Goal: Task Accomplishment & Management: Complete application form

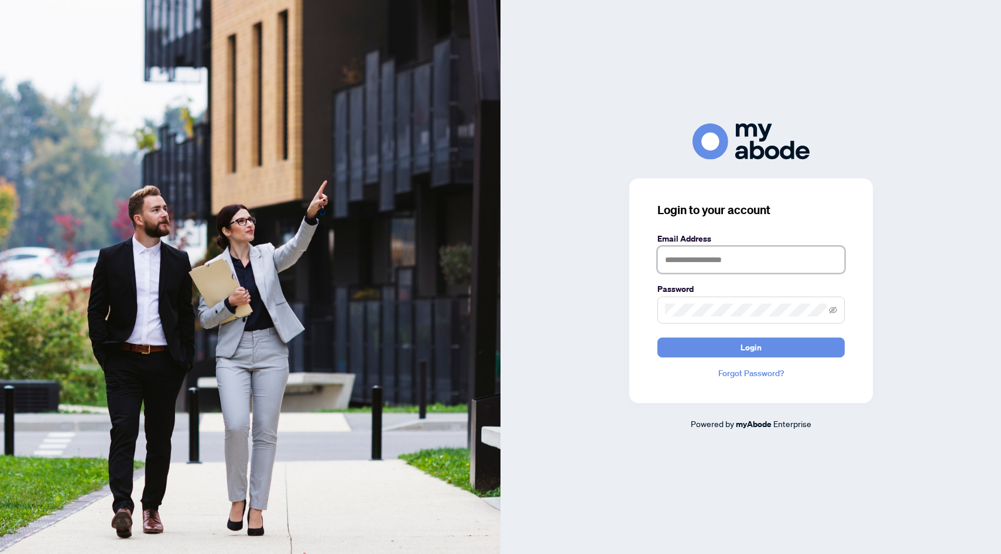
click at [693, 264] on input "text" at bounding box center [750, 259] width 187 height 27
type input "**********"
click at [657, 338] on button "Login" at bounding box center [750, 348] width 187 height 20
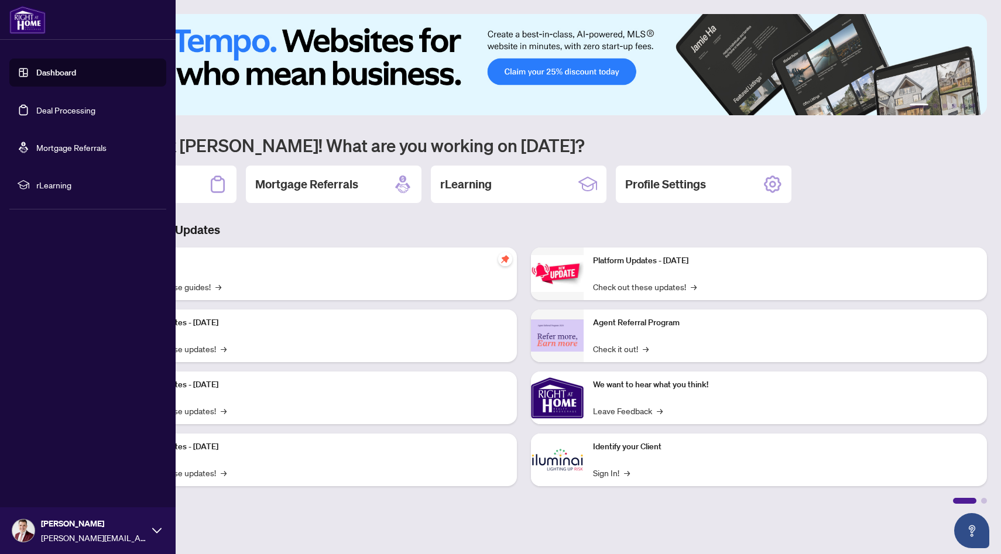
click at [36, 114] on link "Deal Processing" at bounding box center [65, 110] width 59 height 11
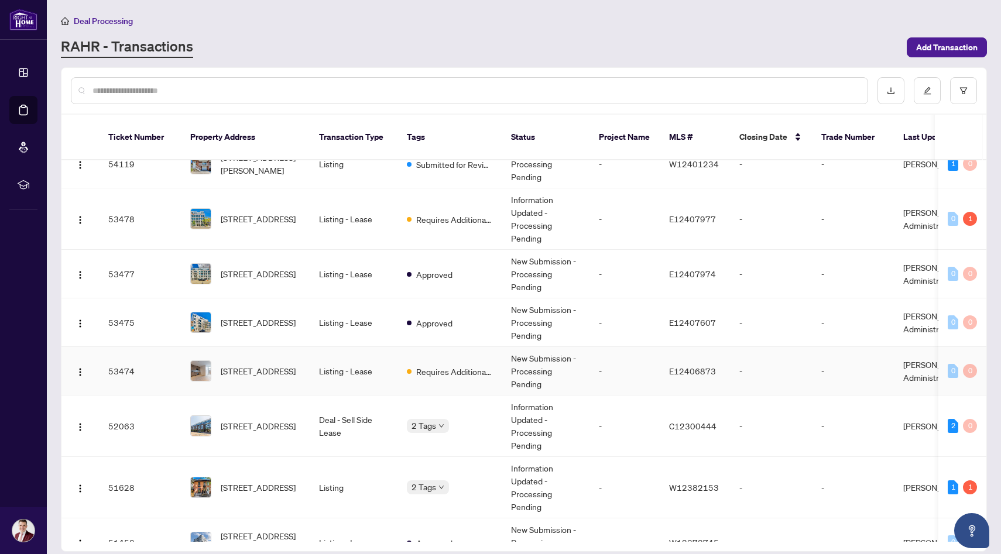
scroll to position [29, 0]
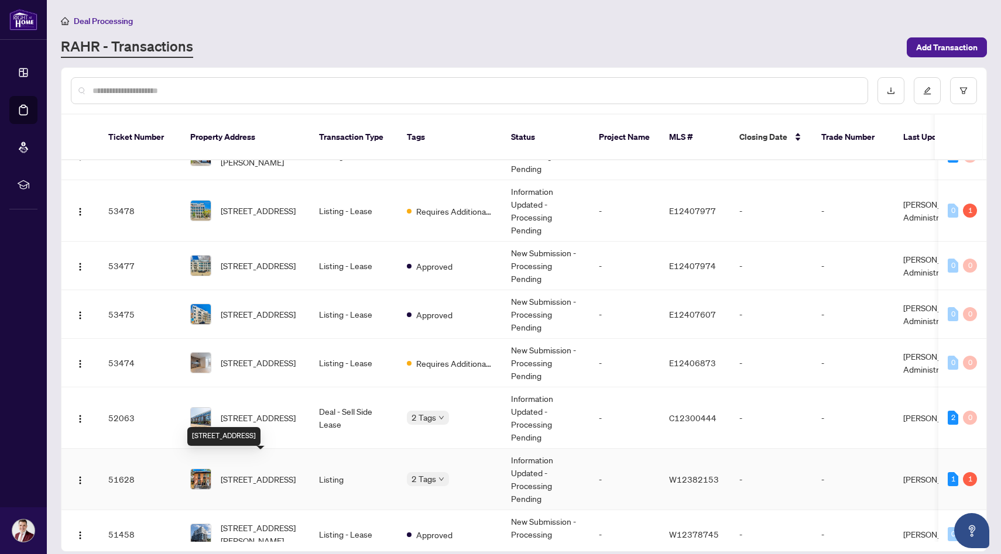
click at [255, 473] on span "[STREET_ADDRESS]" at bounding box center [258, 479] width 75 height 13
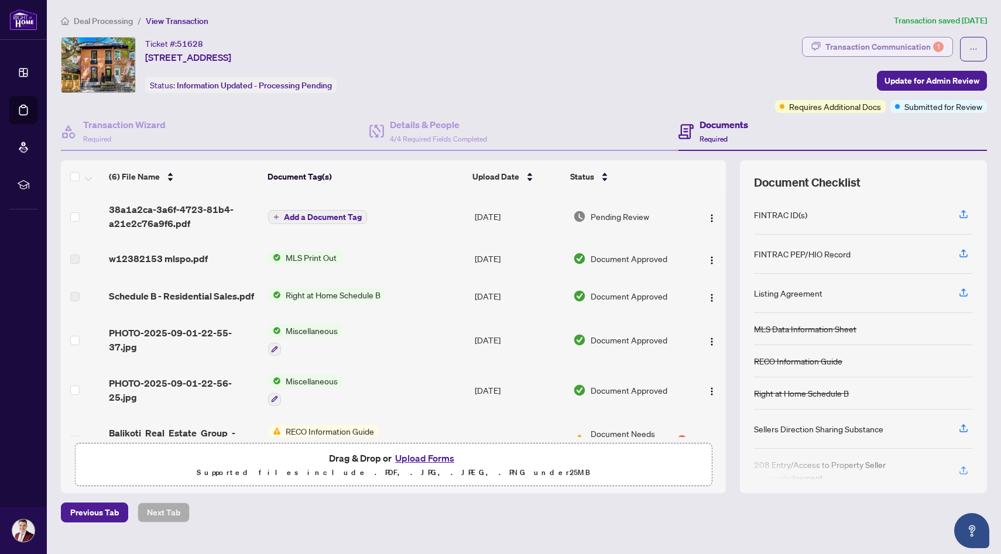
click at [878, 48] on div "Transaction Communication 1" at bounding box center [884, 46] width 118 height 19
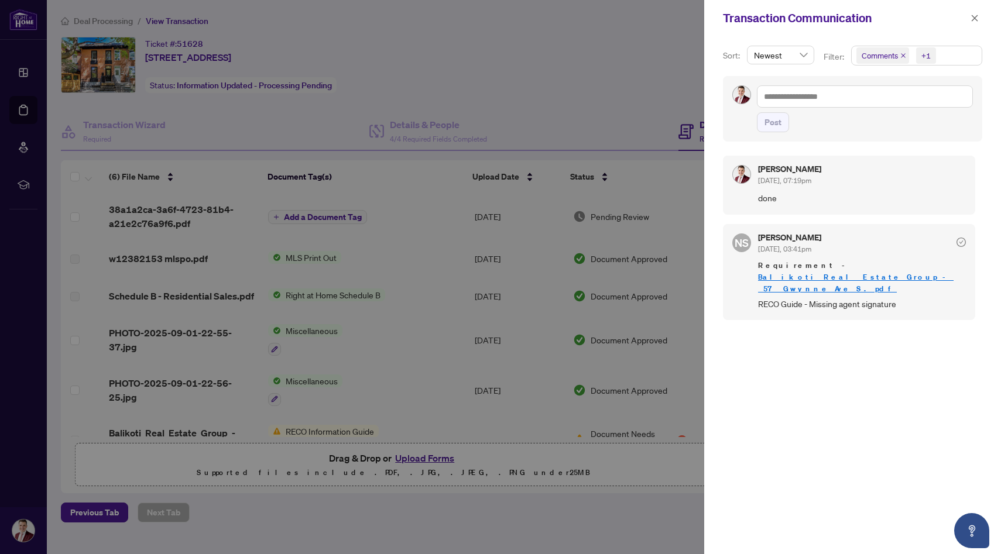
click at [602, 116] on div at bounding box center [500, 277] width 1001 height 554
click at [973, 22] on span "button" at bounding box center [975, 18] width 8 height 19
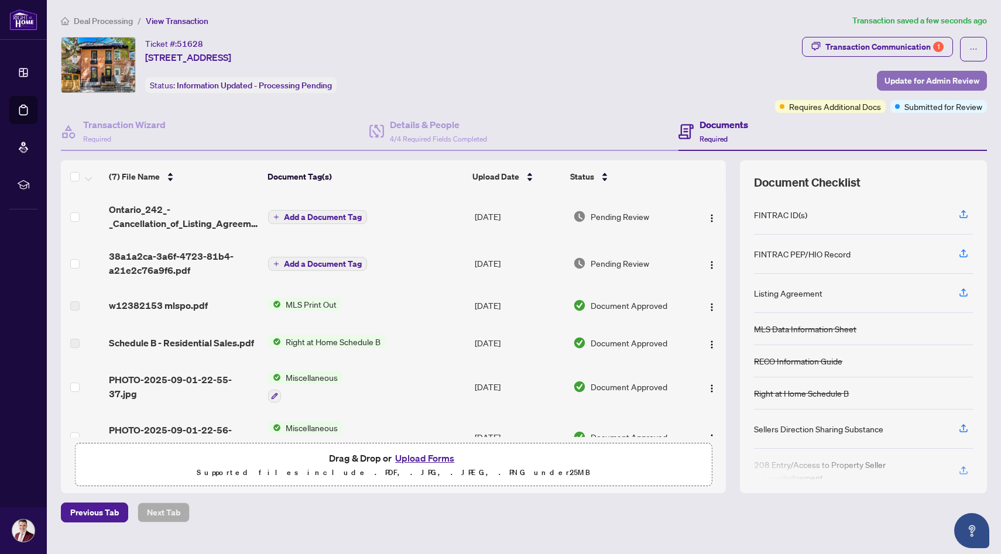
click at [906, 85] on span "Update for Admin Review" at bounding box center [932, 80] width 95 height 19
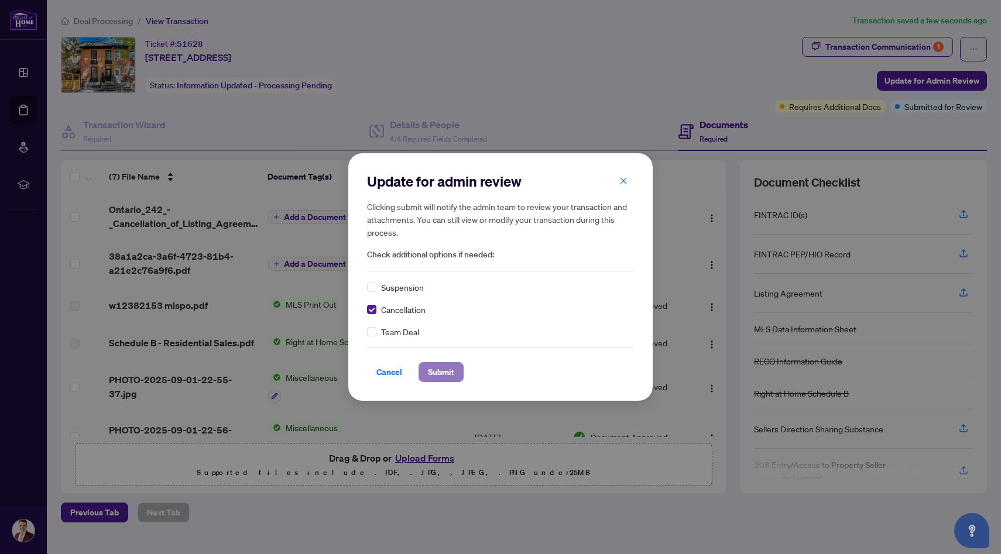
click at [438, 371] on span "Submit" at bounding box center [441, 372] width 26 height 19
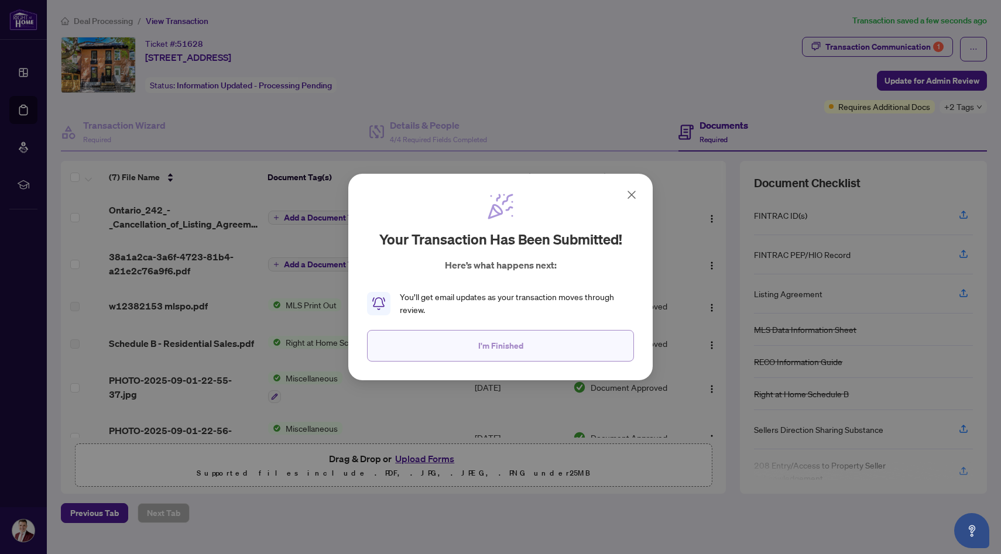
click at [444, 354] on button "I'm Finished" at bounding box center [500, 346] width 267 height 32
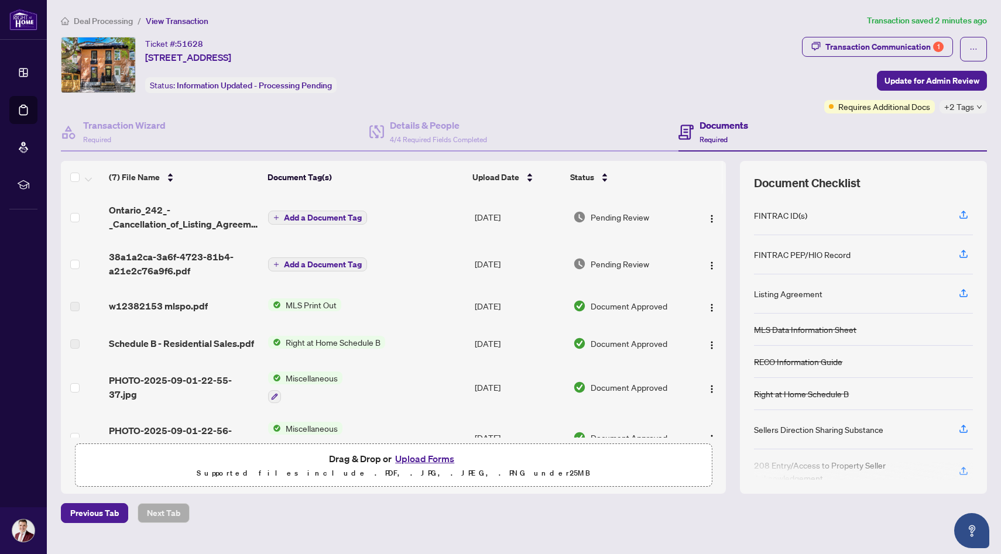
click at [104, 22] on span "Deal Processing" at bounding box center [103, 21] width 59 height 11
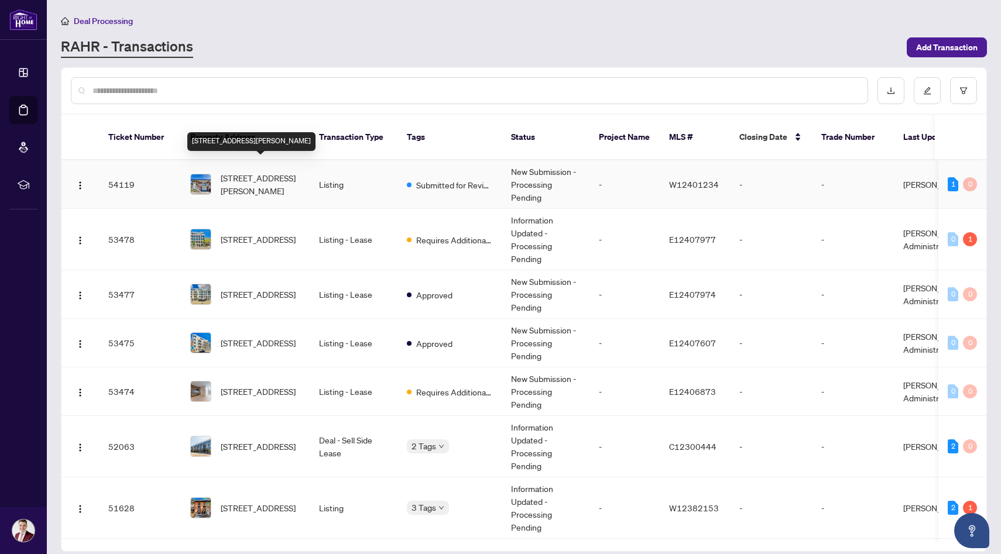
click at [248, 177] on span "[STREET_ADDRESS][PERSON_NAME]" at bounding box center [261, 185] width 80 height 26
